Goal: Feedback & Contribution: Submit feedback/report problem

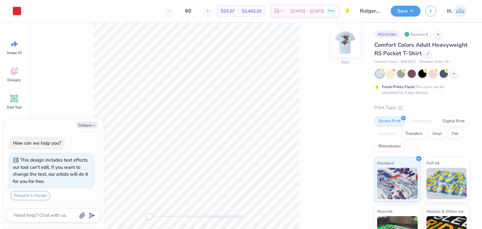
click at [345, 42] on img at bounding box center [345, 42] width 25 height 25
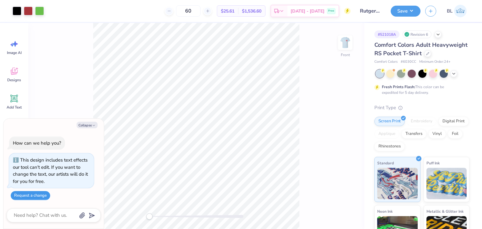
click at [31, 195] on button "Request a change" at bounding box center [31, 195] width 40 height 9
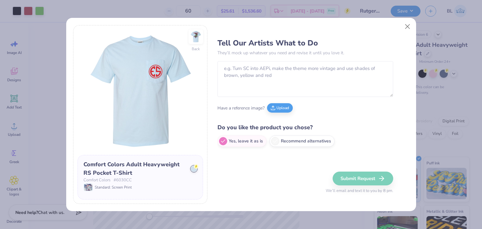
type textarea "x"
click at [187, 43] on img at bounding box center [195, 36] width 29 height 29
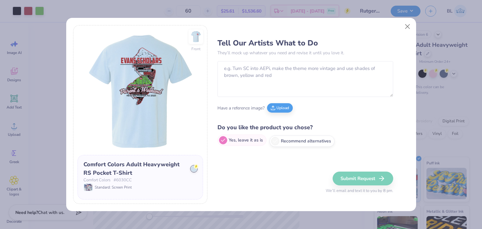
click at [235, 141] on label "Yes, leave it as is" at bounding box center [241, 140] width 49 height 11
click at [222, 141] on input "Yes, leave it as is" at bounding box center [219, 141] width 4 height 4
click at [259, 62] on textarea at bounding box center [305, 79] width 176 height 36
click at [250, 66] on textarea "To enrich screen reader interactions, please activate Accessibility in Grammarl…" at bounding box center [305, 79] width 176 height 36
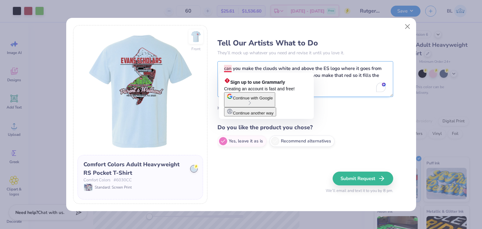
click at [226, 70] on textarea "can you make the clouds white and above the ES logo where it goes from white th…" at bounding box center [305, 79] width 176 height 36
type textarea "can you make the clouds white and above the ES logo where it goes from white th…"
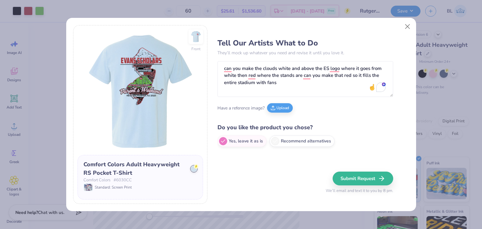
click at [334, 103] on div "Have a reference image? Upload" at bounding box center [305, 107] width 176 height 17
click at [363, 179] on button "Submit Request" at bounding box center [364, 179] width 61 height 14
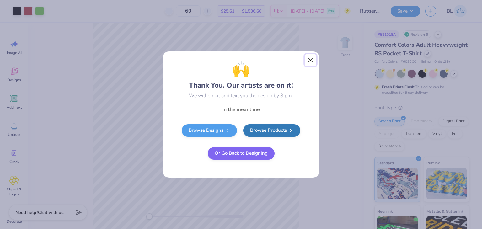
click at [311, 60] on button "Close" at bounding box center [311, 60] width 12 height 12
